Goal: Task Accomplishment & Management: Manage account settings

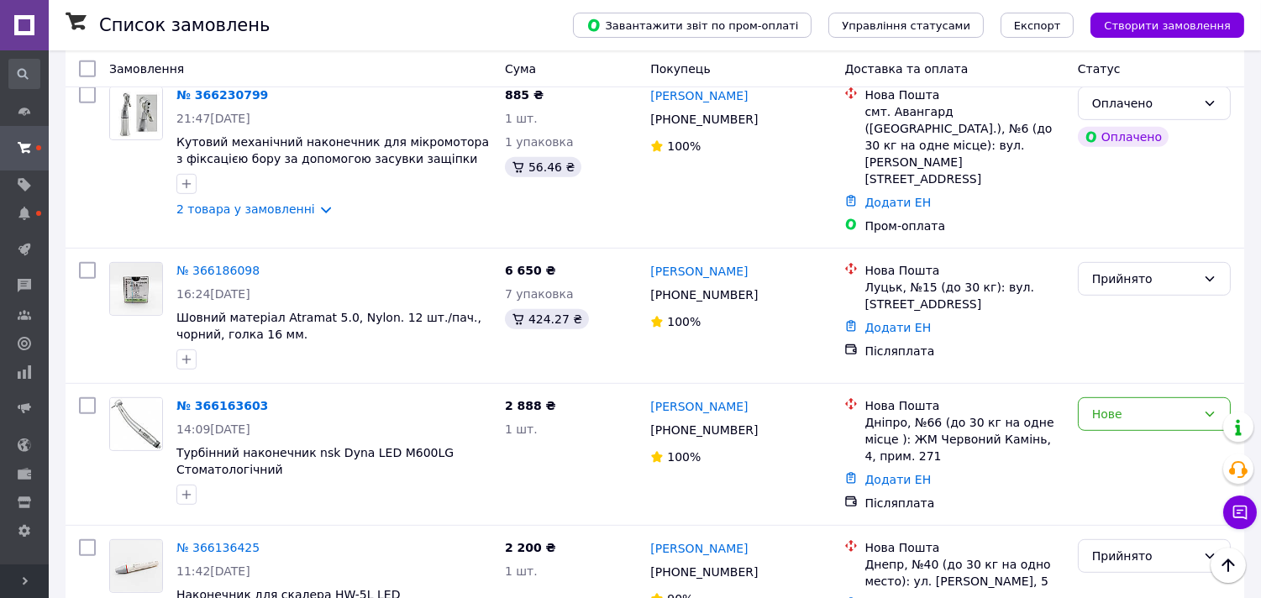
scroll to position [1633, 0]
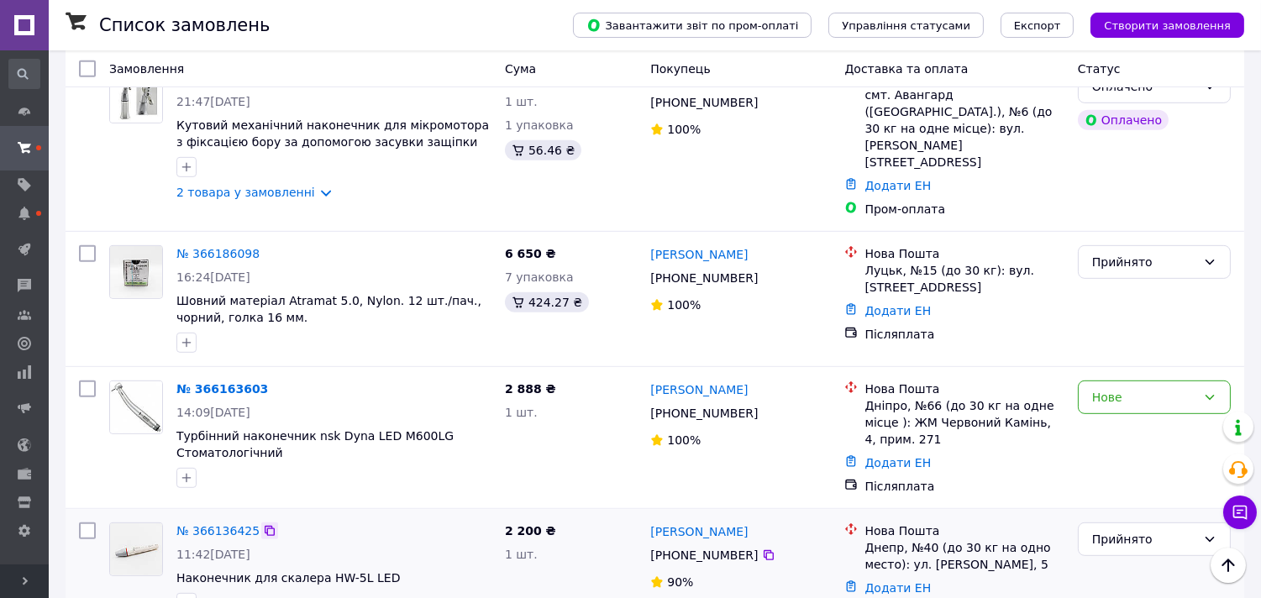
click at [265, 526] on icon at bounding box center [270, 531] width 10 height 10
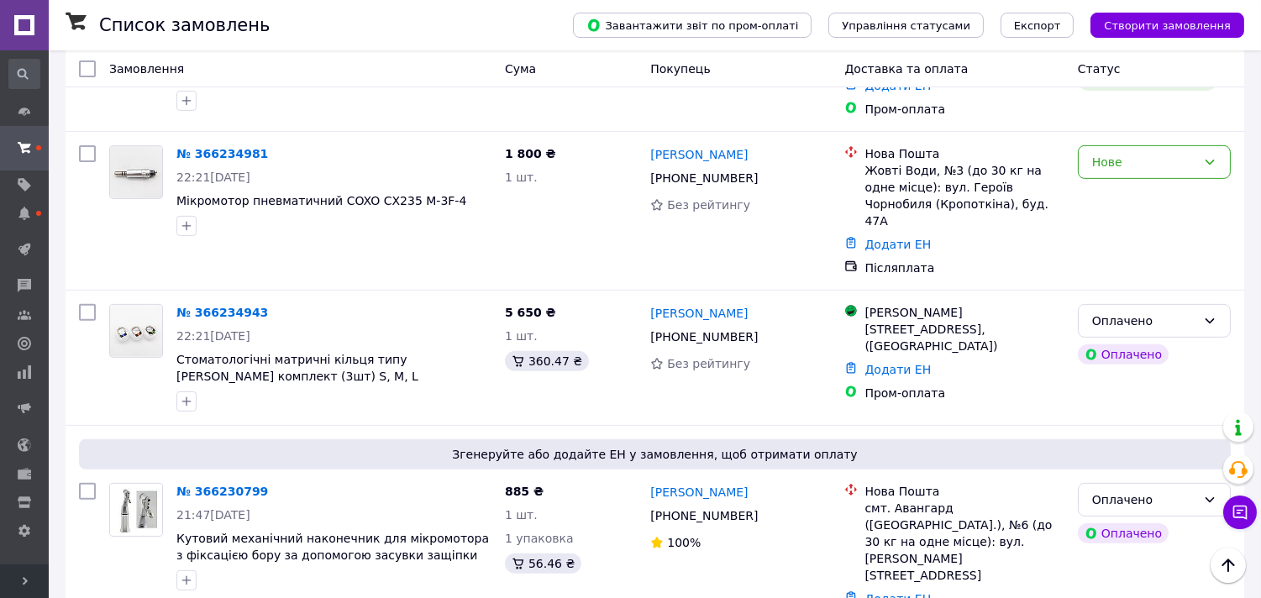
scroll to position [1186, 0]
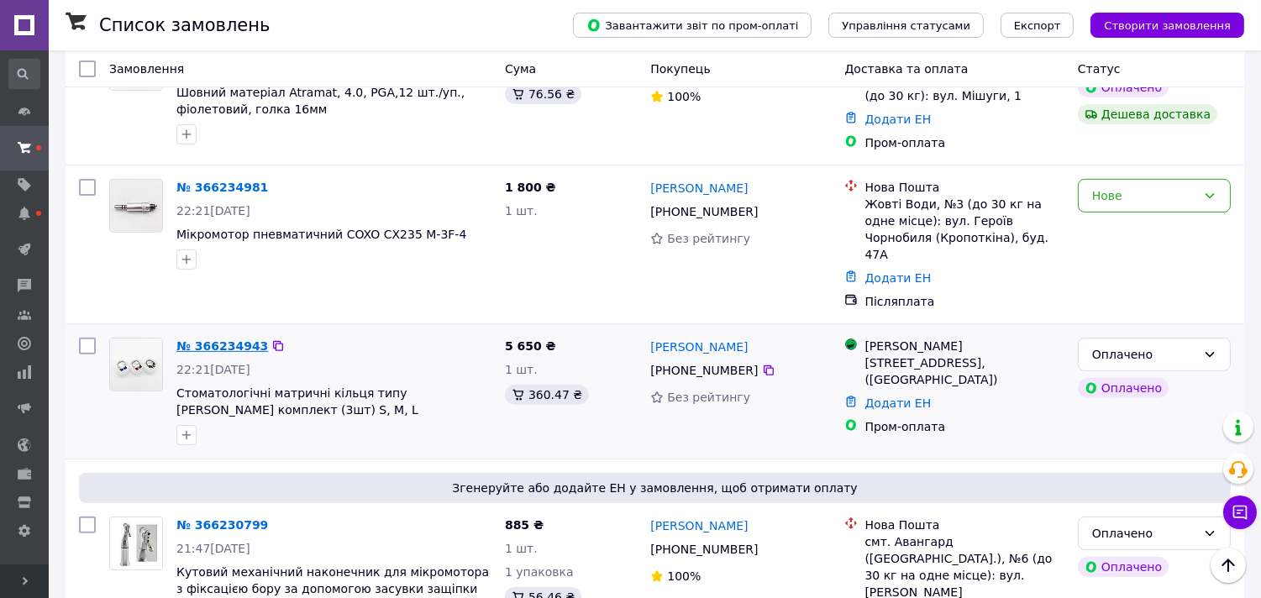
click at [241, 339] on link "№ 366234943" at bounding box center [222, 345] width 92 height 13
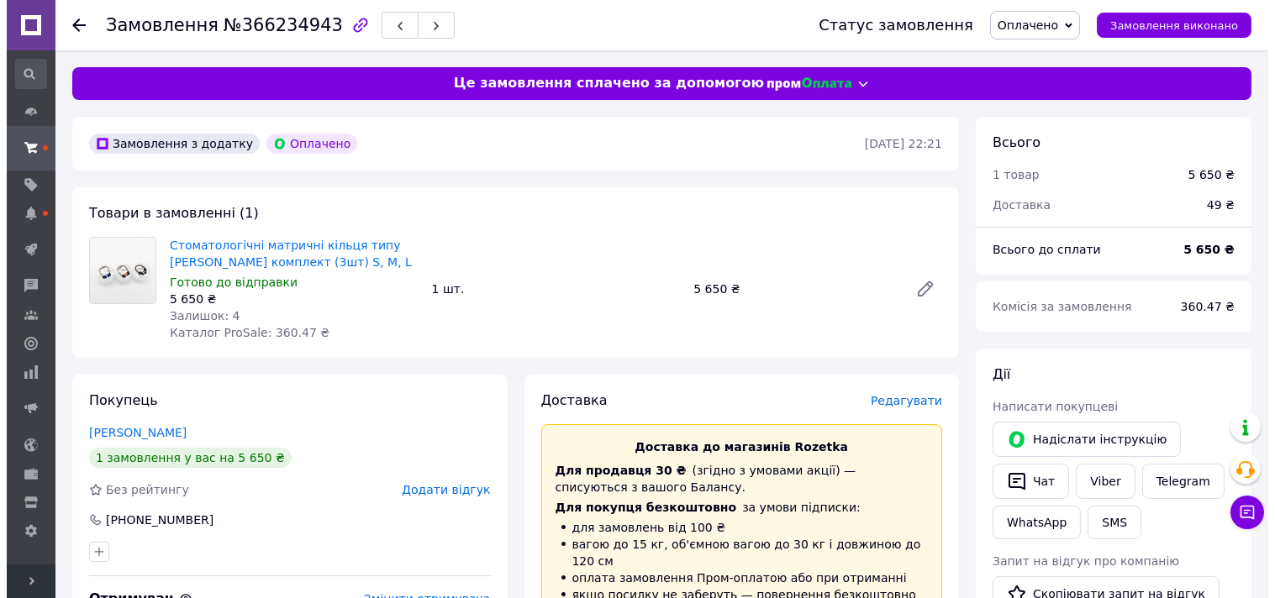
scroll to position [115, 0]
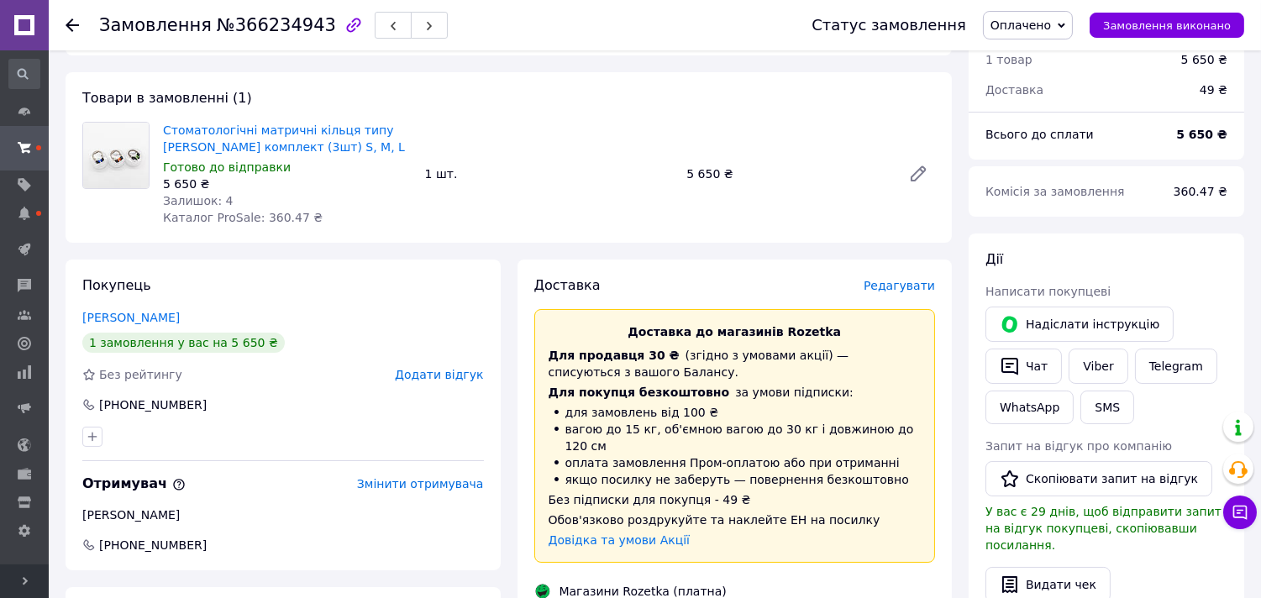
click at [906, 283] on span "Редагувати" at bounding box center [899, 285] width 71 height 13
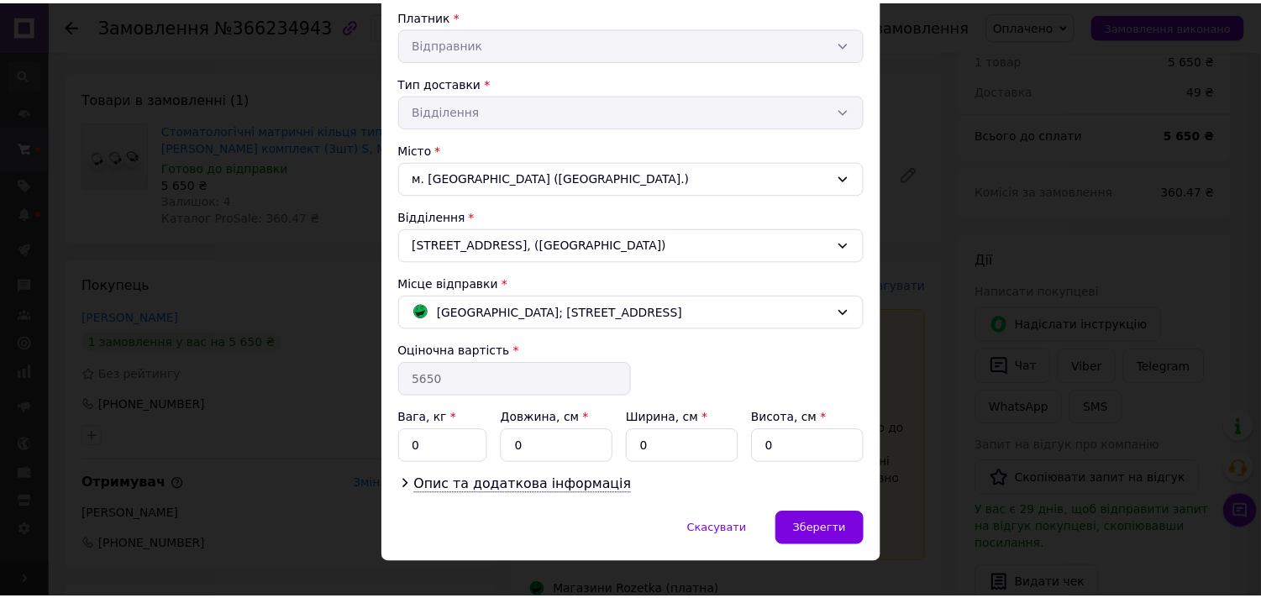
scroll to position [333, 0]
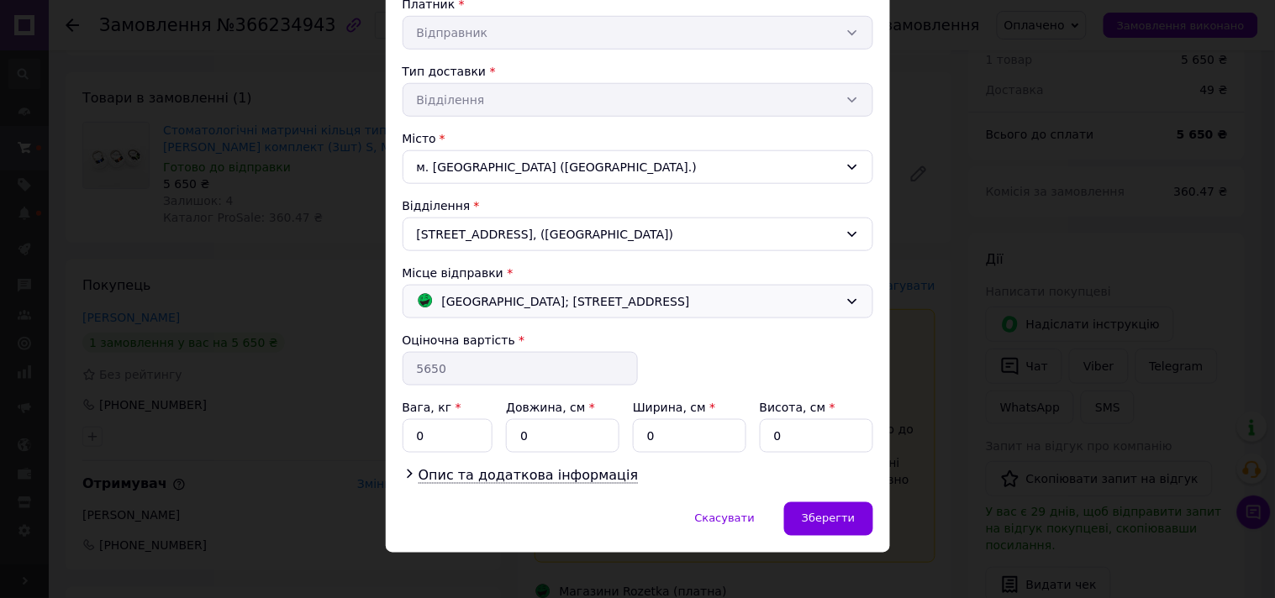
click at [539, 295] on span "[GEOGRAPHIC_DATA]; [STREET_ADDRESS]" at bounding box center [566, 301] width 248 height 18
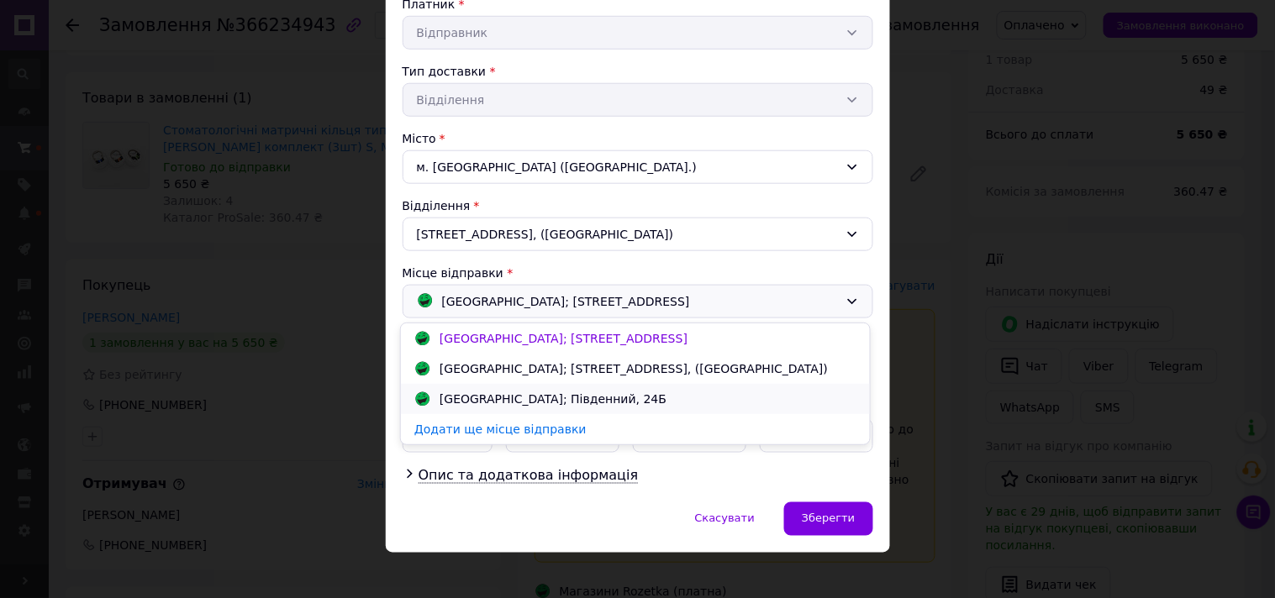
click at [541, 408] on div "[GEOGRAPHIC_DATA]; Південний, 24Б" at bounding box center [635, 399] width 469 height 30
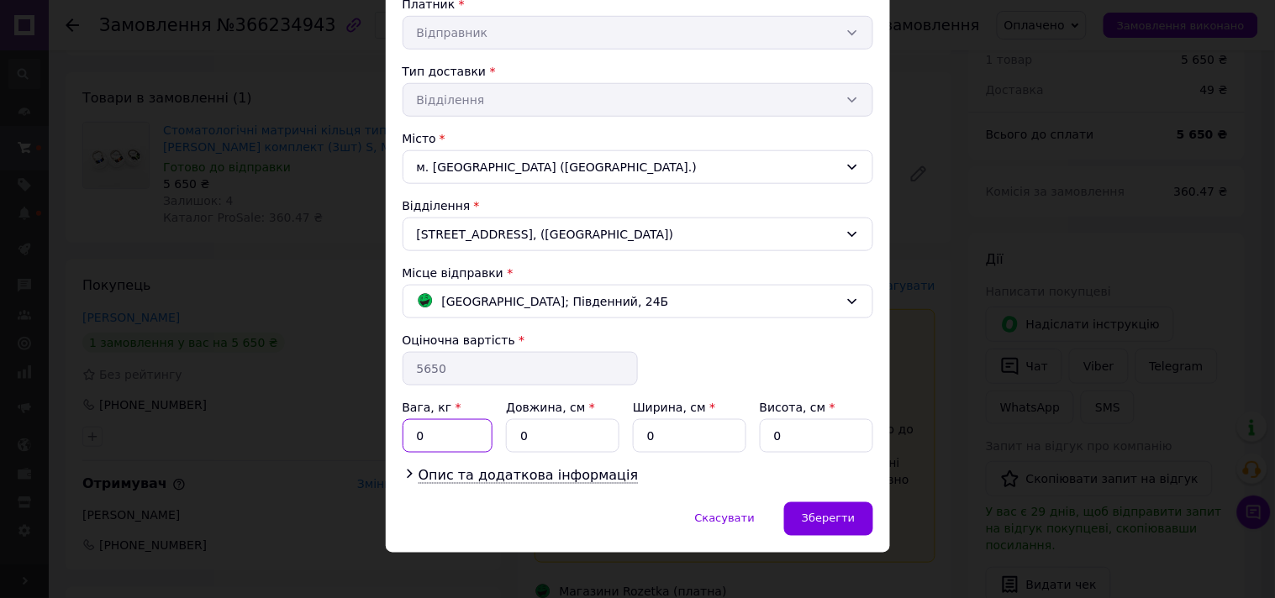
click at [450, 445] on input "0" at bounding box center [447, 436] width 91 height 34
click at [447, 430] on input "0." at bounding box center [447, 436] width 91 height 34
type input "0.1"
click at [536, 442] on input "0" at bounding box center [562, 436] width 113 height 34
type input "05"
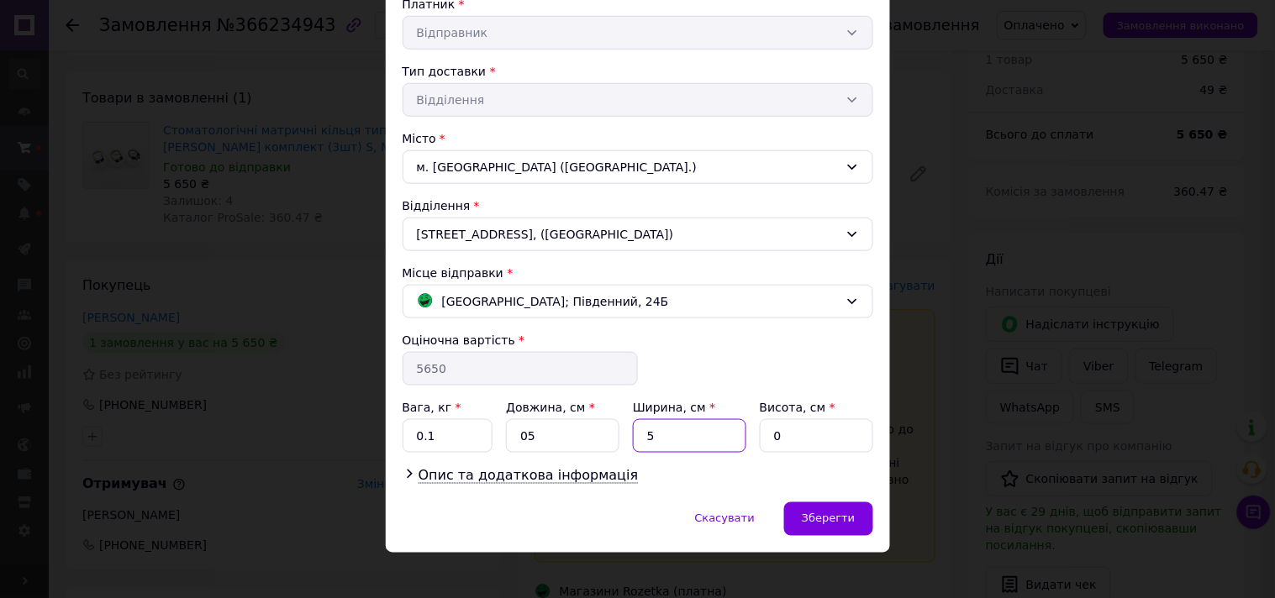
type input "5"
click at [536, 442] on input "05" at bounding box center [562, 436] width 113 height 34
type input "5"
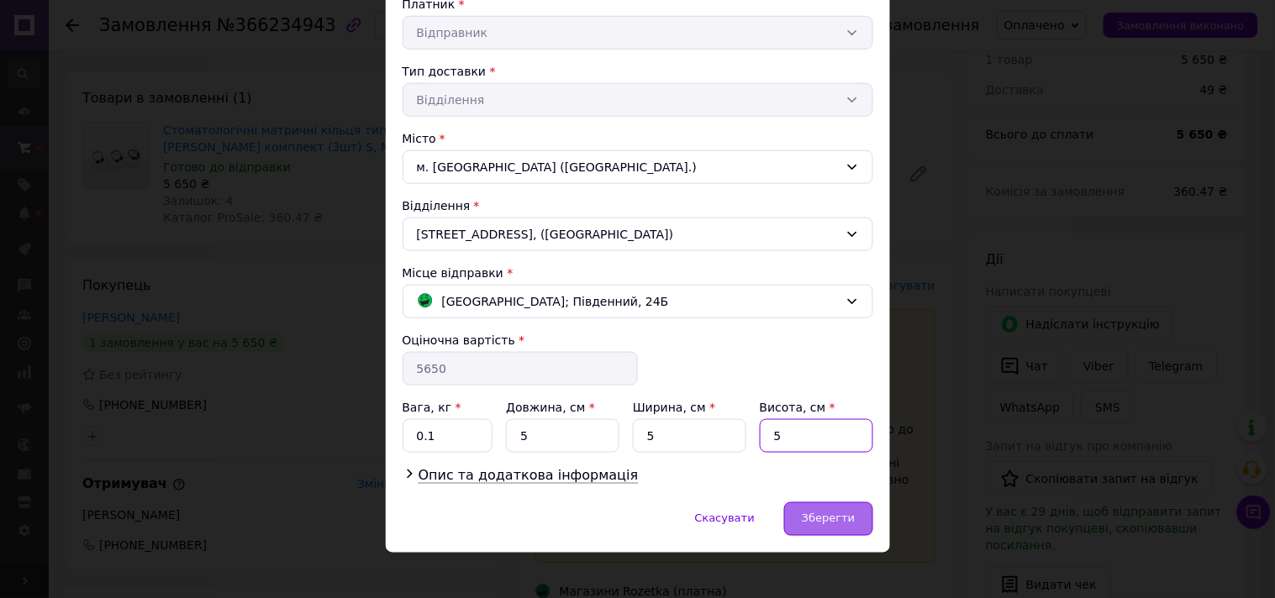
type input "5"
click at [820, 506] on div "Зберегти" at bounding box center [828, 519] width 88 height 34
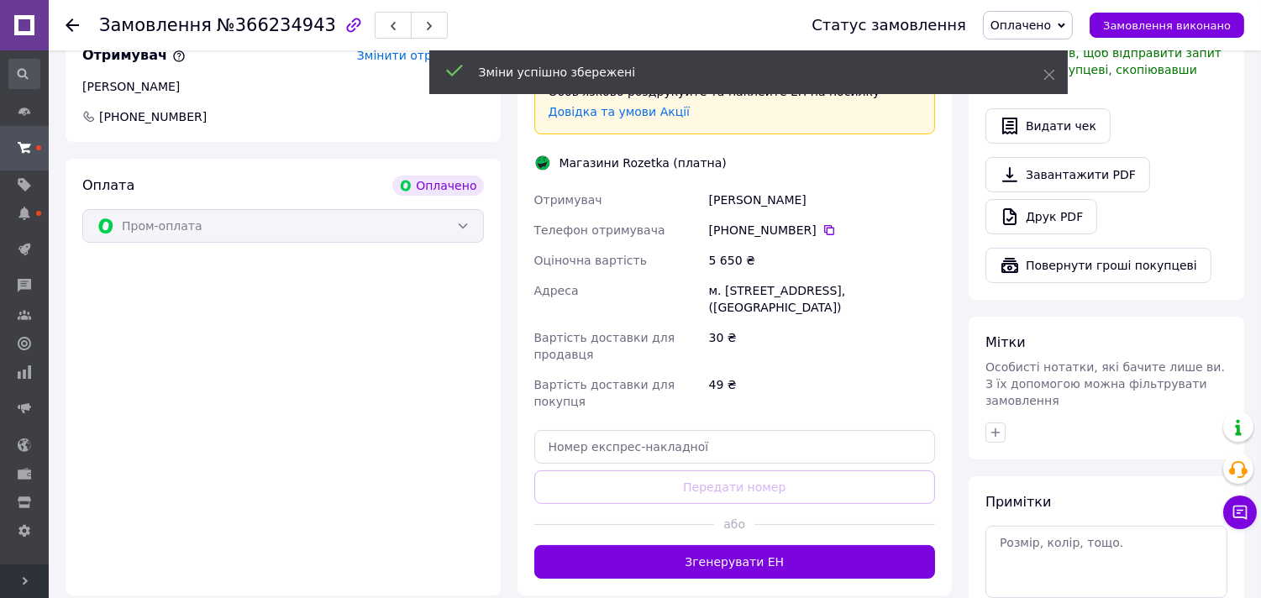
scroll to position [563, 0]
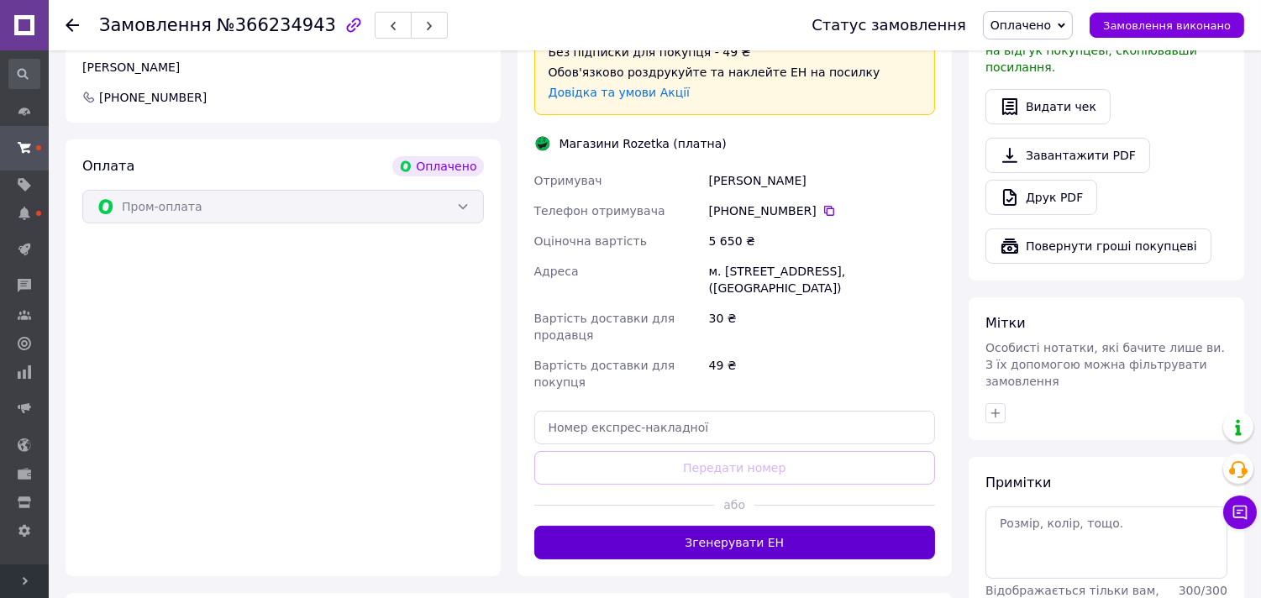
click at [654, 526] on button "Згенерувати ЕН" at bounding box center [735, 543] width 402 height 34
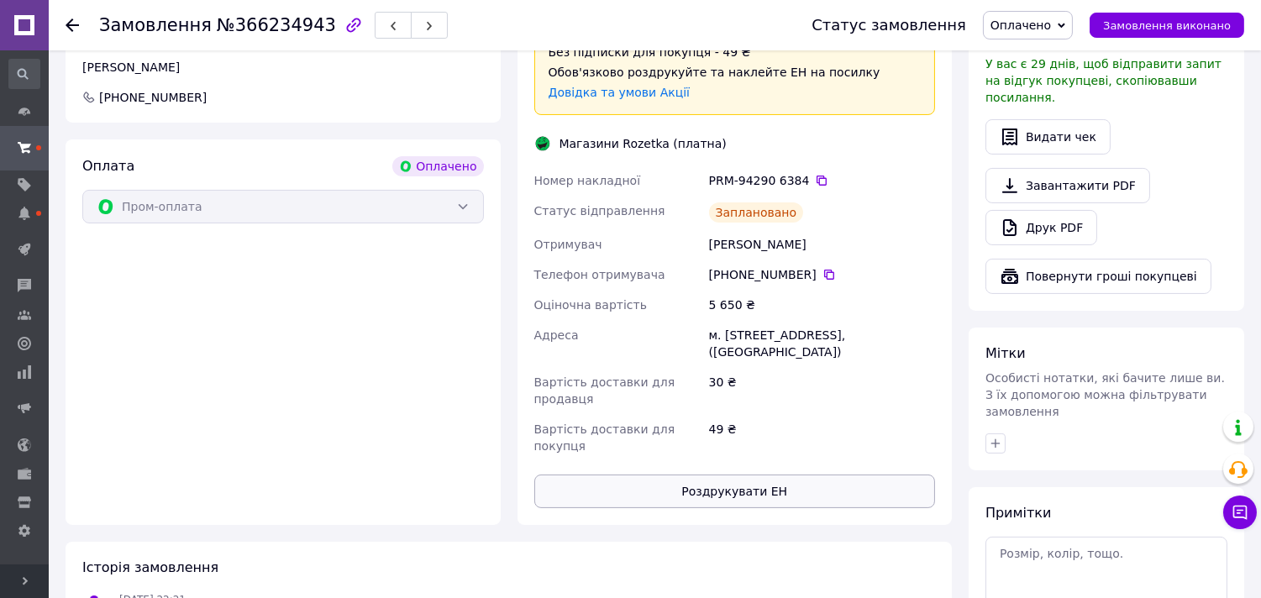
click at [759, 475] on button "Роздрукувати ЕН" at bounding box center [735, 492] width 402 height 34
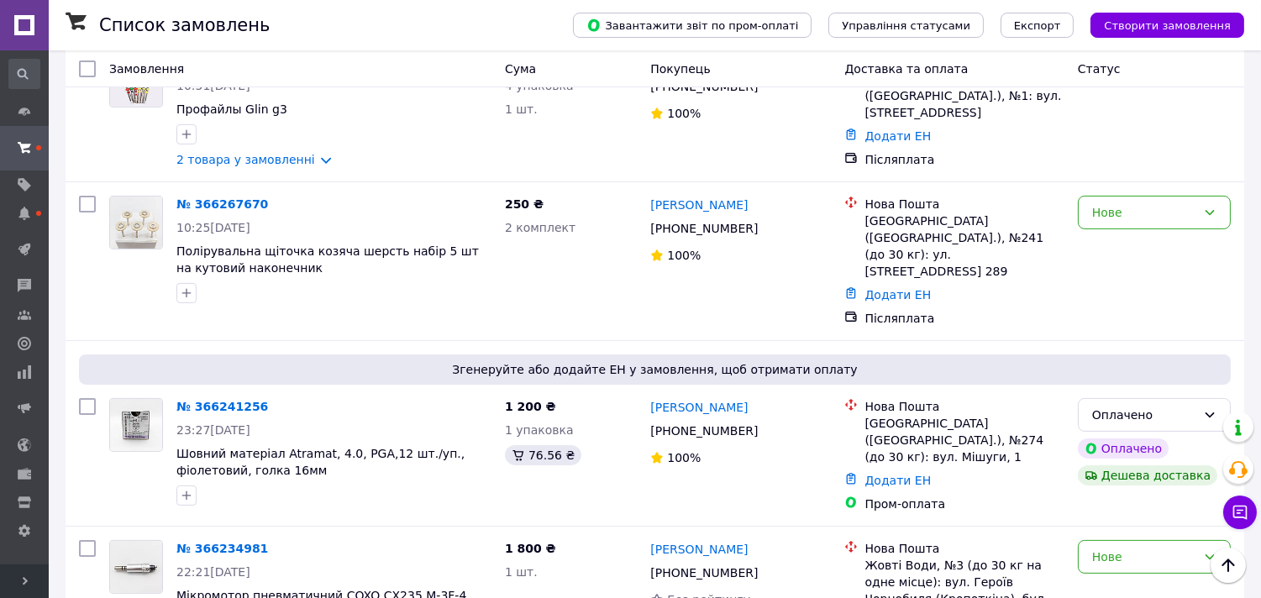
scroll to position [879, 0]
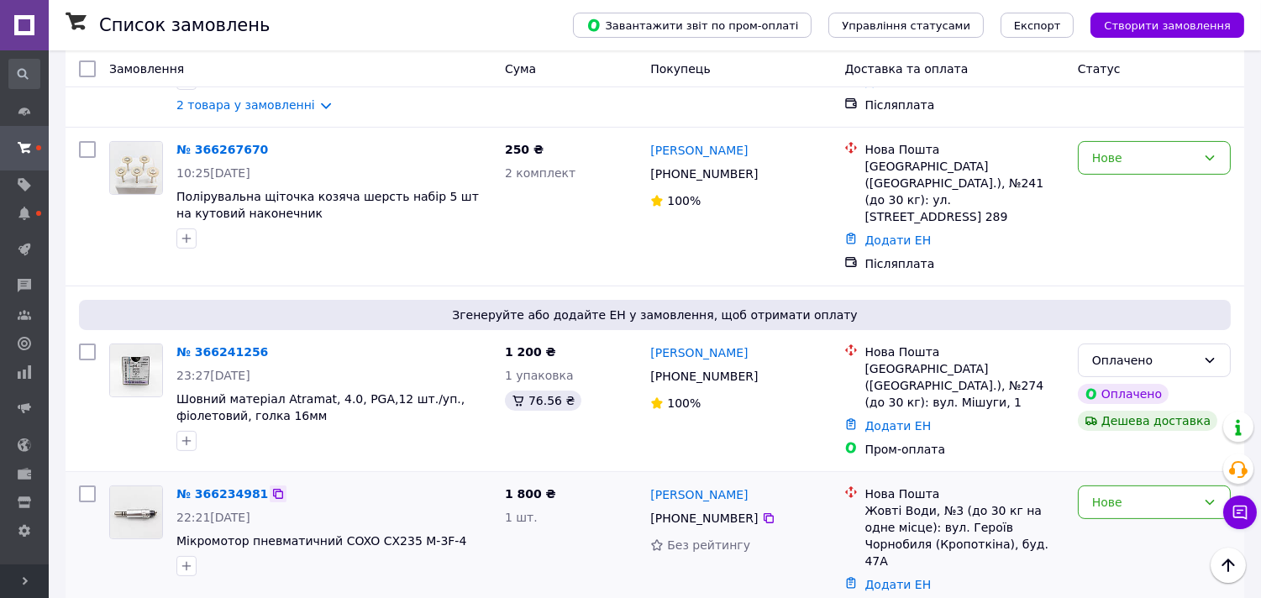
click at [271, 487] on icon at bounding box center [277, 493] width 13 height 13
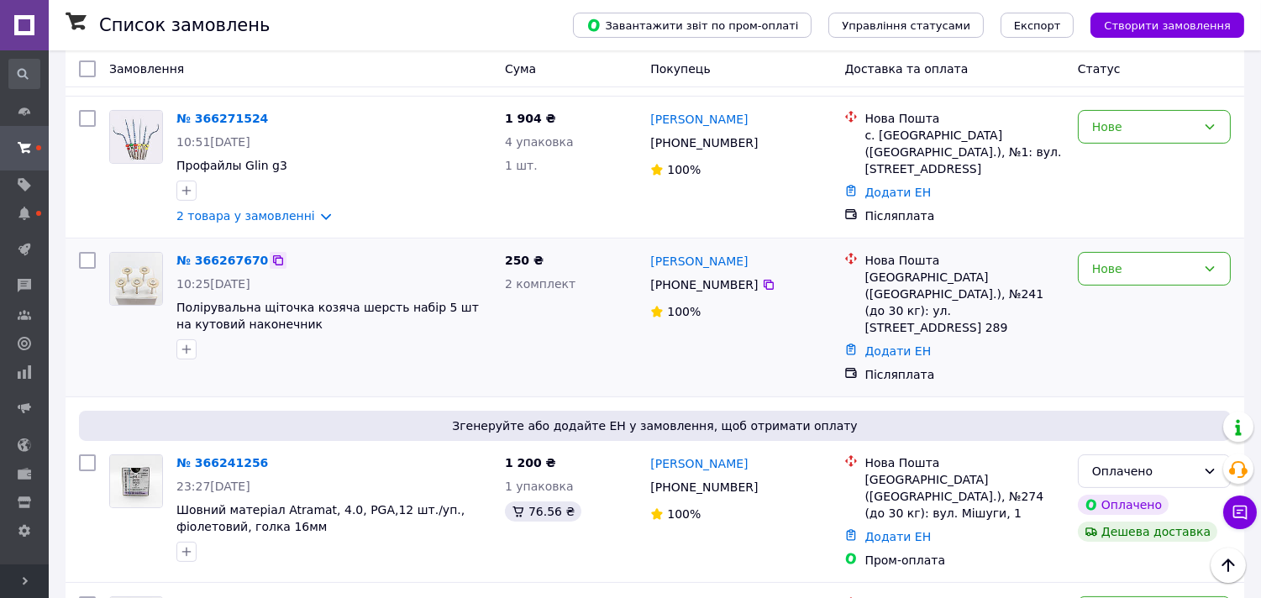
click at [271, 254] on icon at bounding box center [277, 260] width 13 height 13
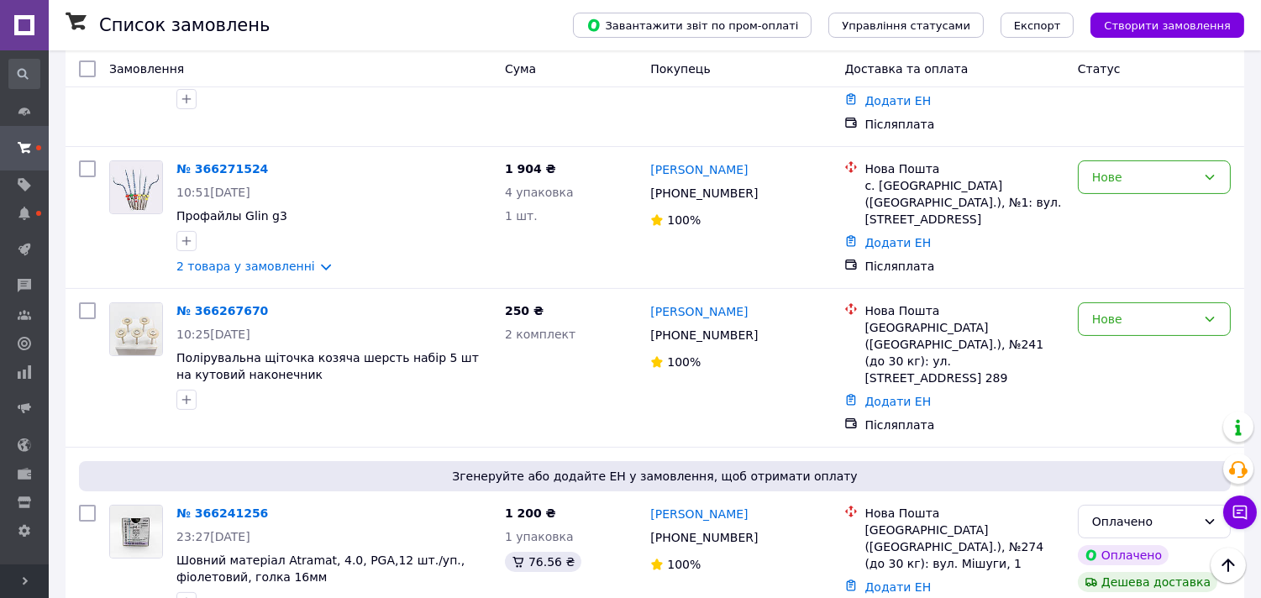
scroll to position [674, 0]
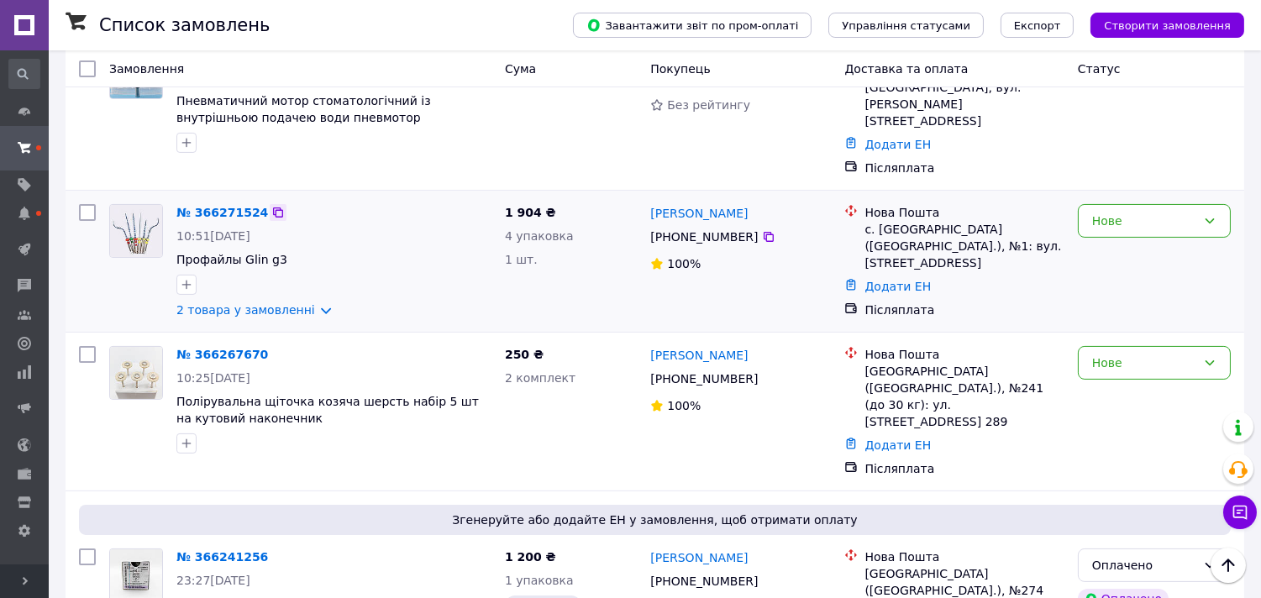
click at [271, 206] on icon at bounding box center [277, 212] width 13 height 13
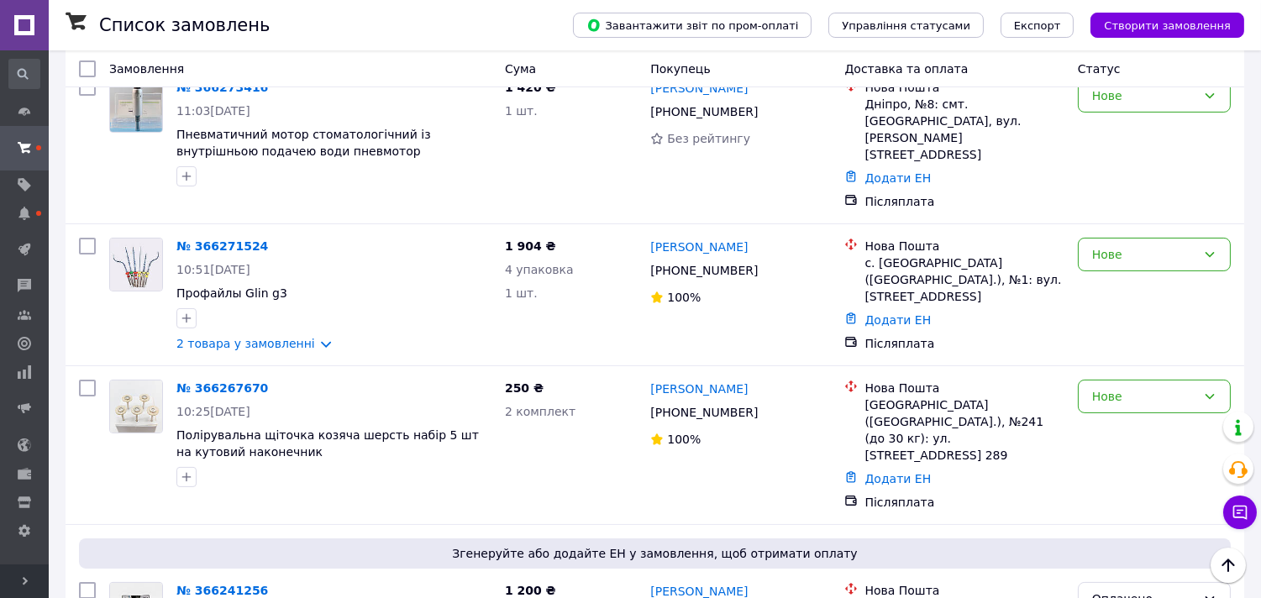
scroll to position [550, 0]
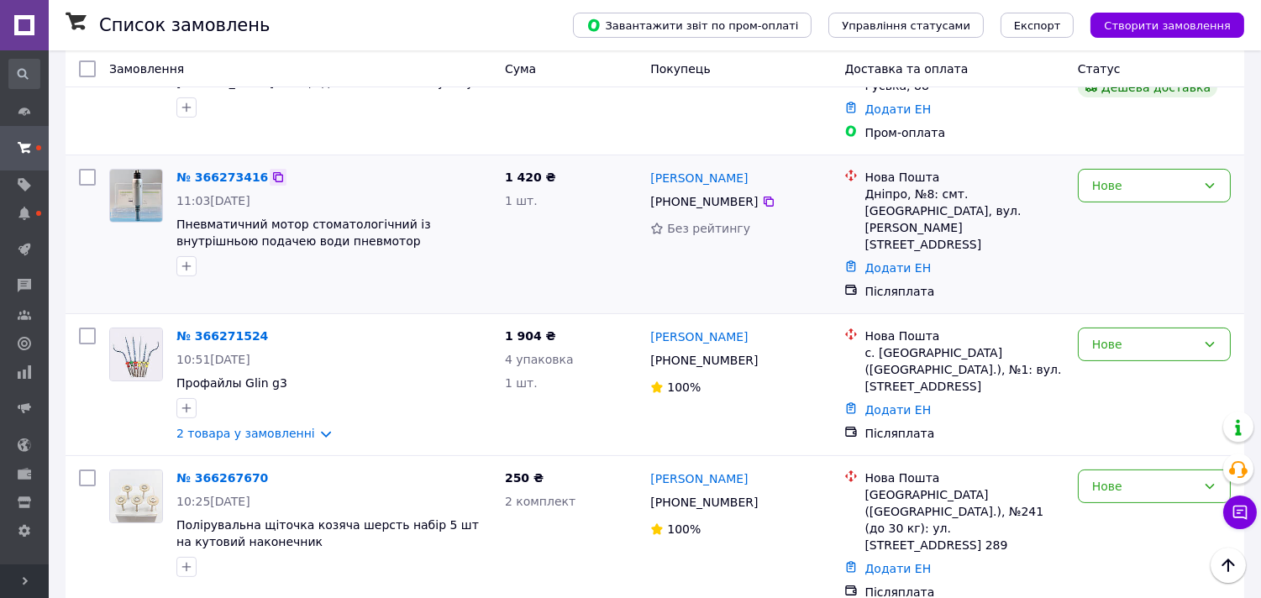
click at [273, 172] on icon at bounding box center [278, 177] width 10 height 10
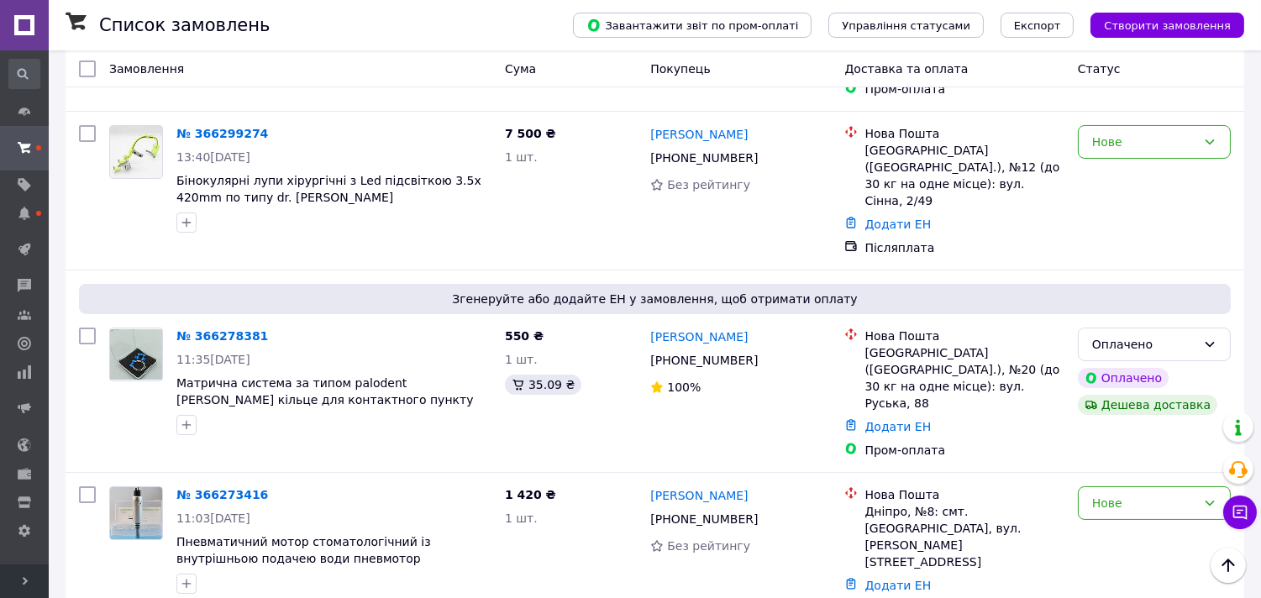
scroll to position [183, 0]
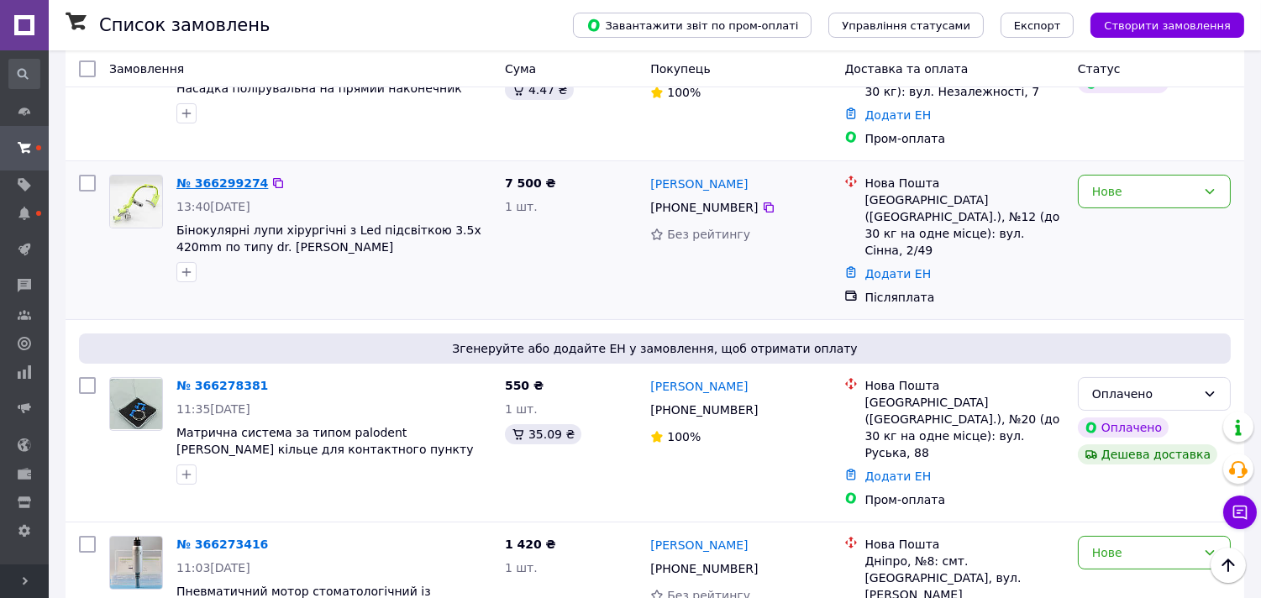
click at [236, 180] on link "№ 366299274" at bounding box center [222, 182] width 92 height 13
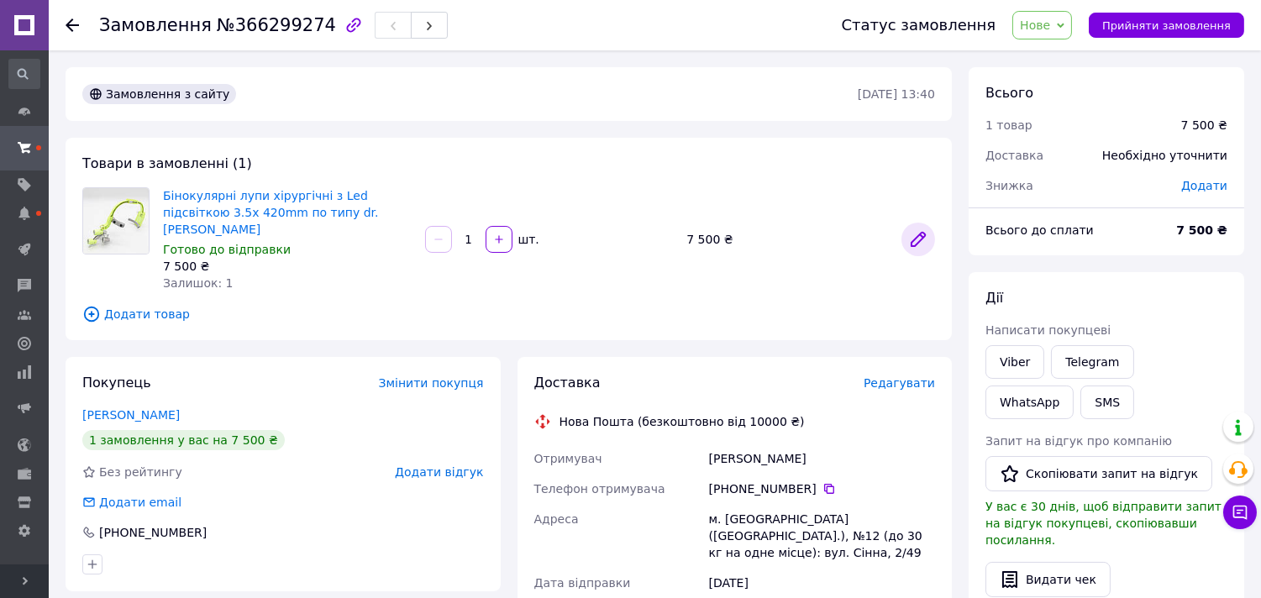
click at [913, 236] on icon at bounding box center [918, 239] width 13 height 13
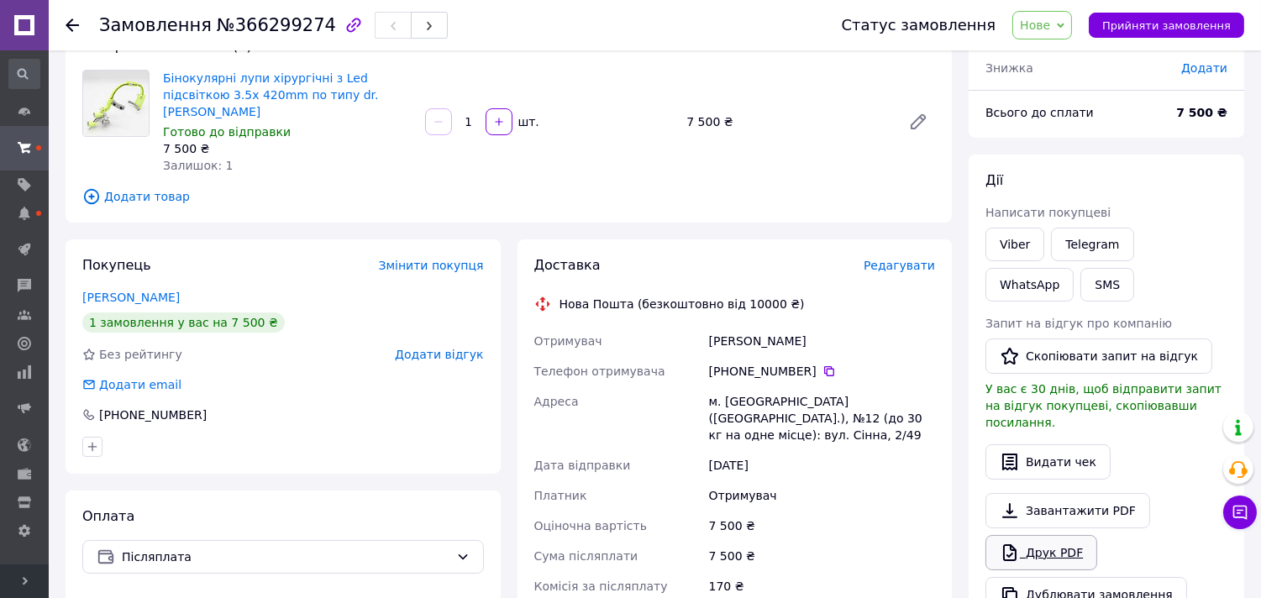
click at [1051, 535] on link "Друк PDF" at bounding box center [1042, 552] width 112 height 35
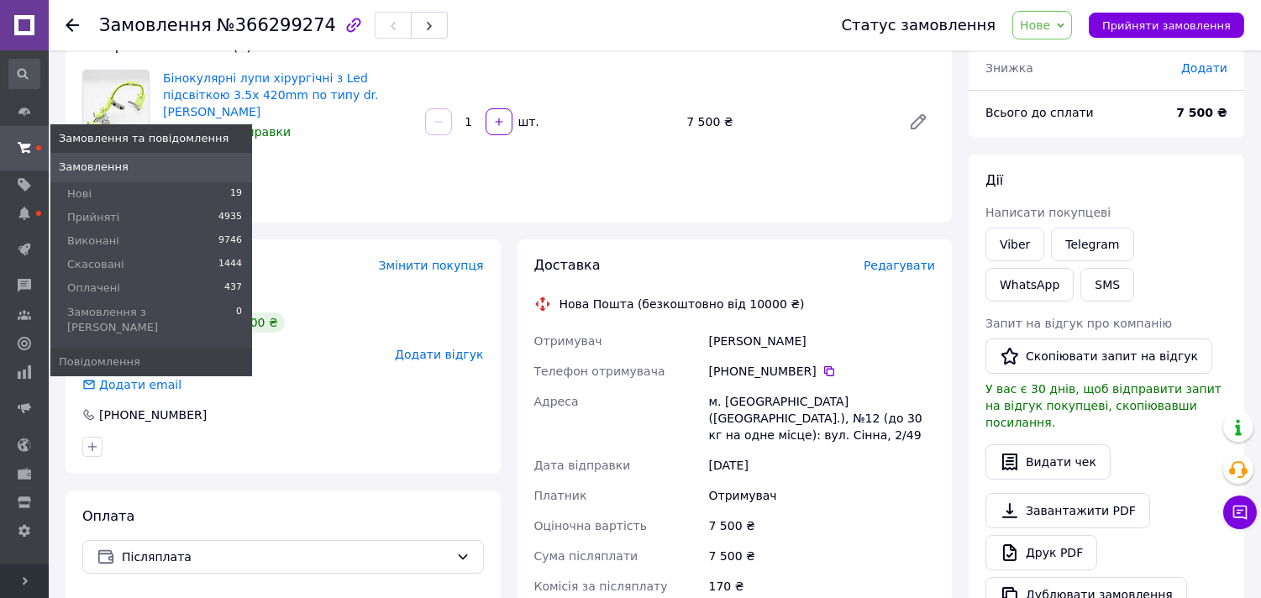
click at [68, 173] on span "Замовлення" at bounding box center [94, 167] width 70 height 15
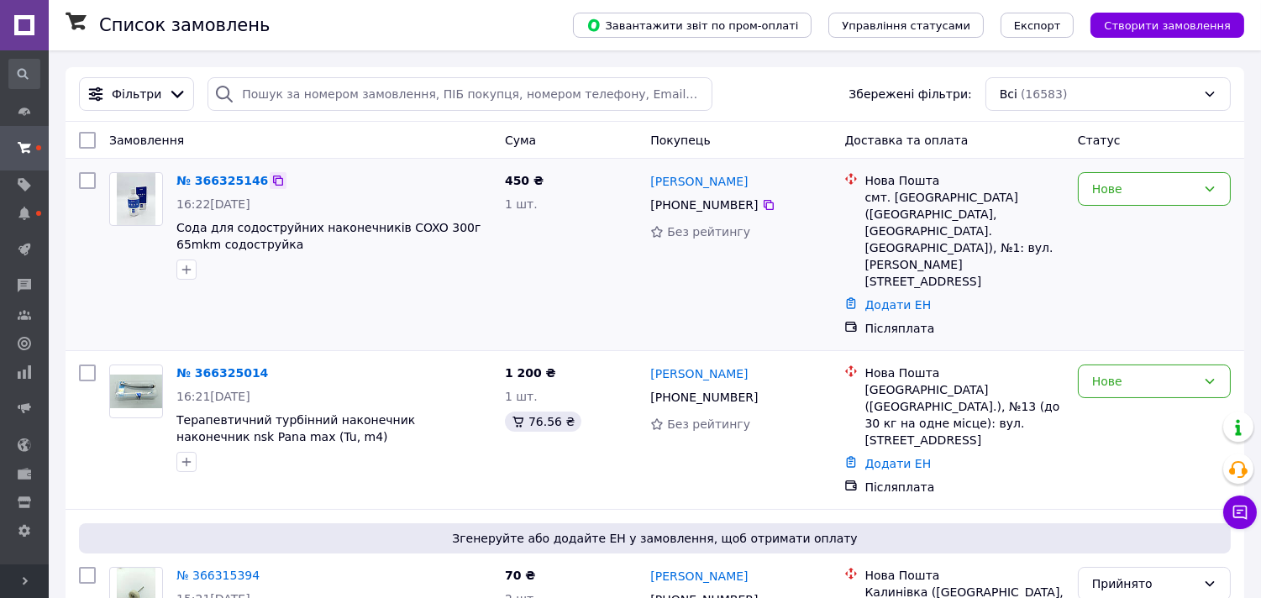
click at [271, 181] on icon at bounding box center [277, 180] width 13 height 13
